Goal: Transaction & Acquisition: Purchase product/service

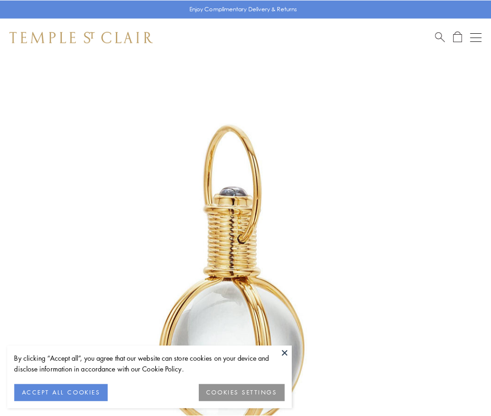
scroll to position [244, 0]
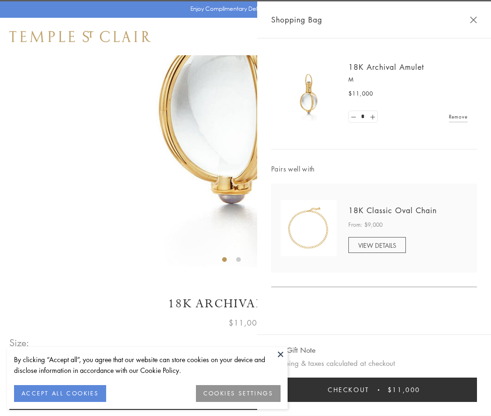
click at [374, 389] on button "Checkout $11,000" at bounding box center [374, 389] width 206 height 24
